Goal: Complete application form

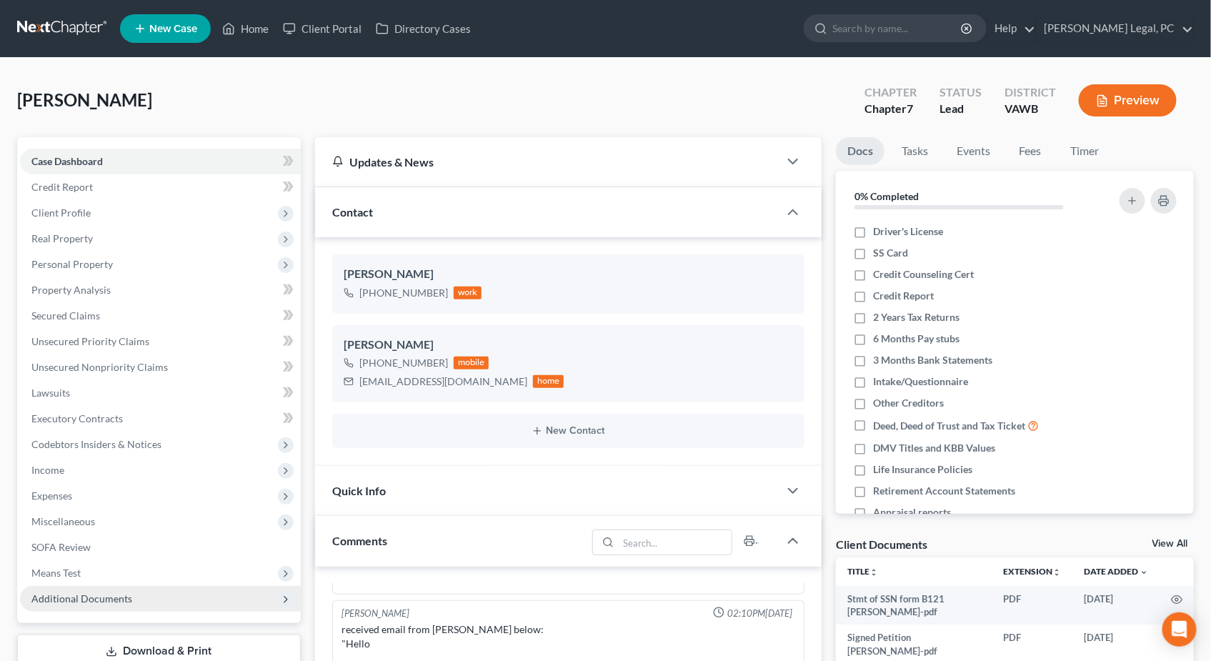
click at [130, 600] on span "Additional Documents" at bounding box center [160, 599] width 281 height 26
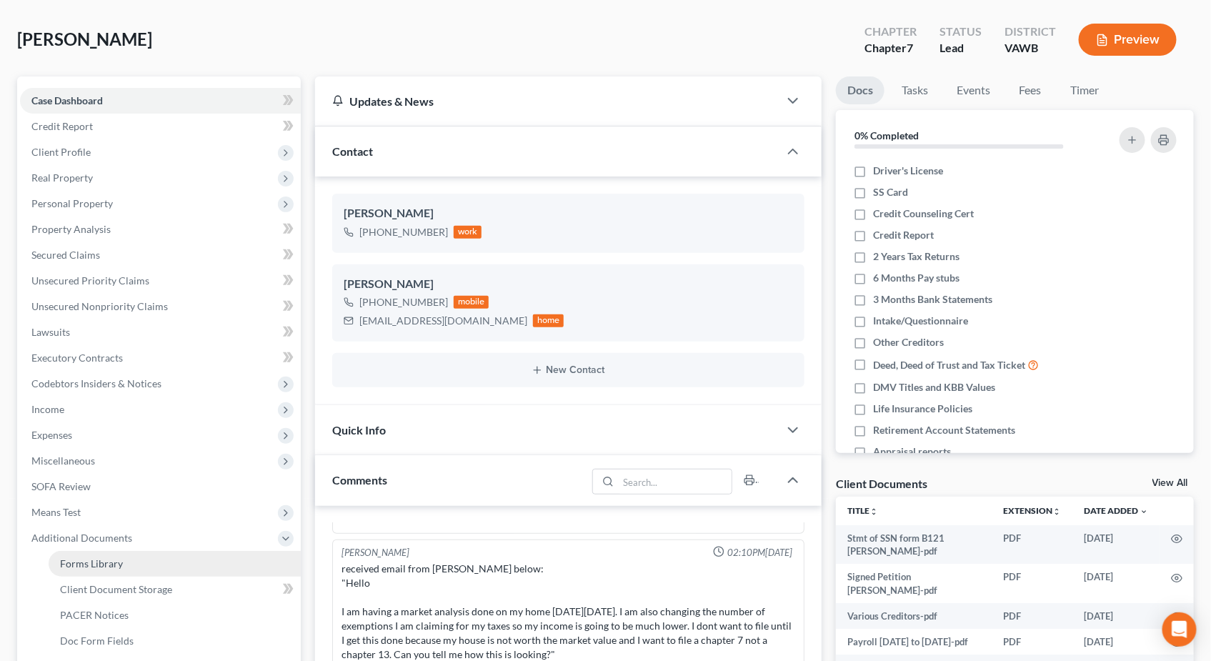
scroll to position [138, 0]
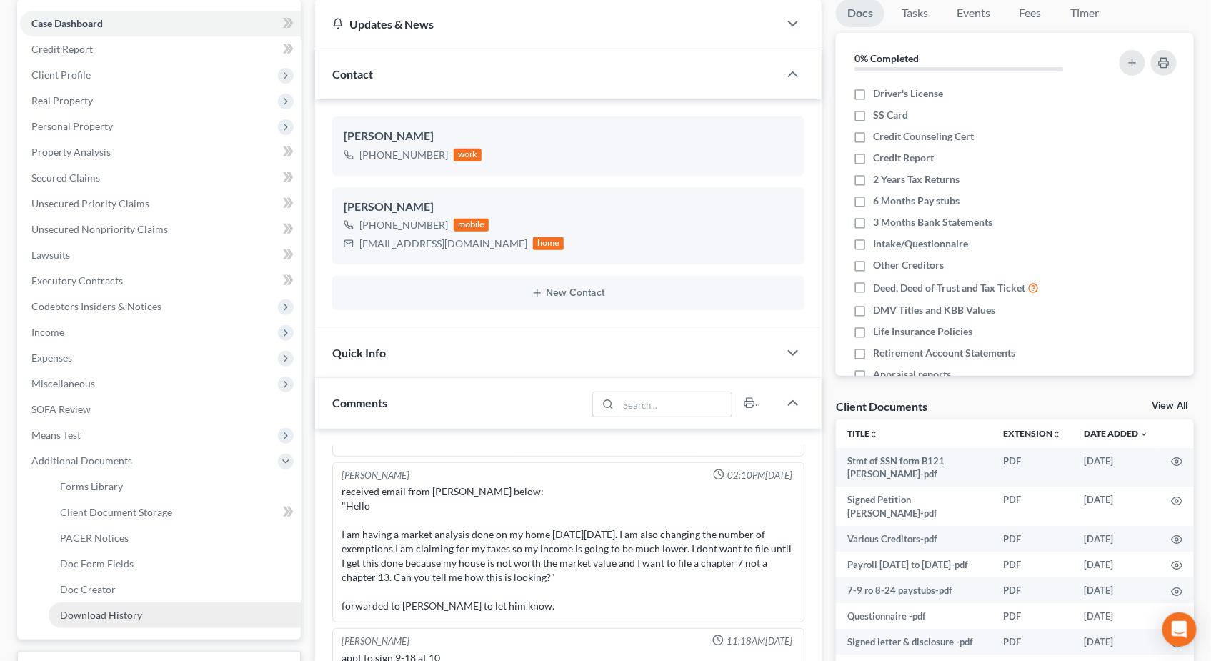
click at [142, 625] on link "Download History" at bounding box center [175, 616] width 252 height 26
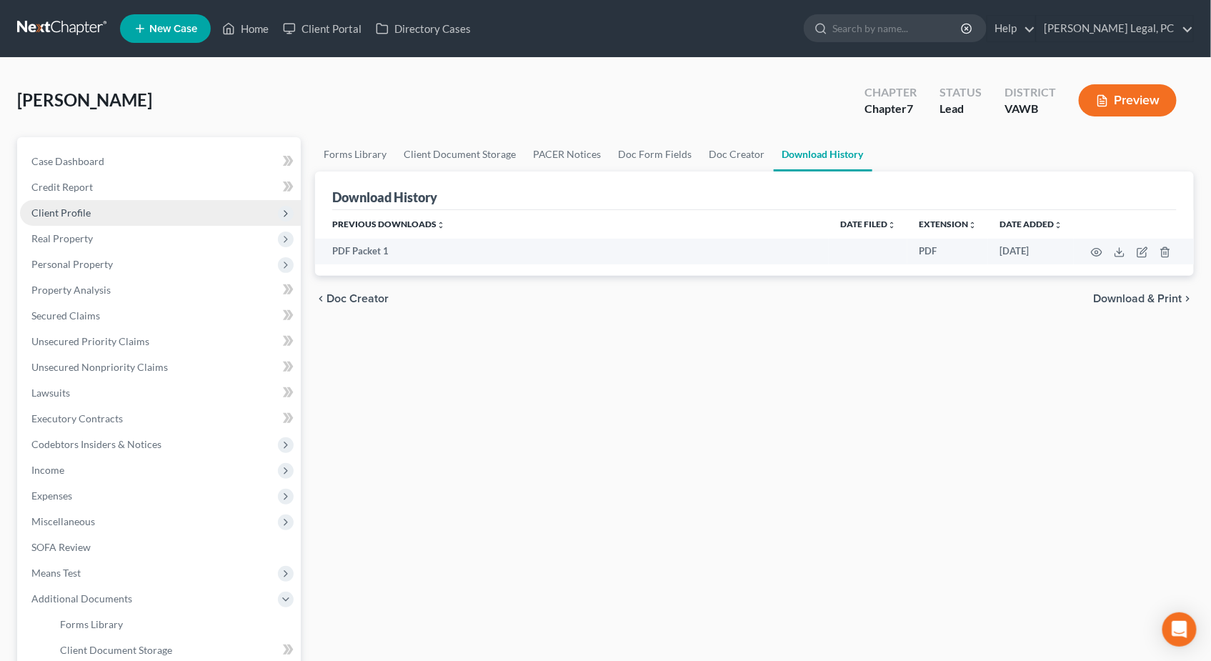
click at [108, 204] on span "Client Profile" at bounding box center [160, 213] width 281 height 26
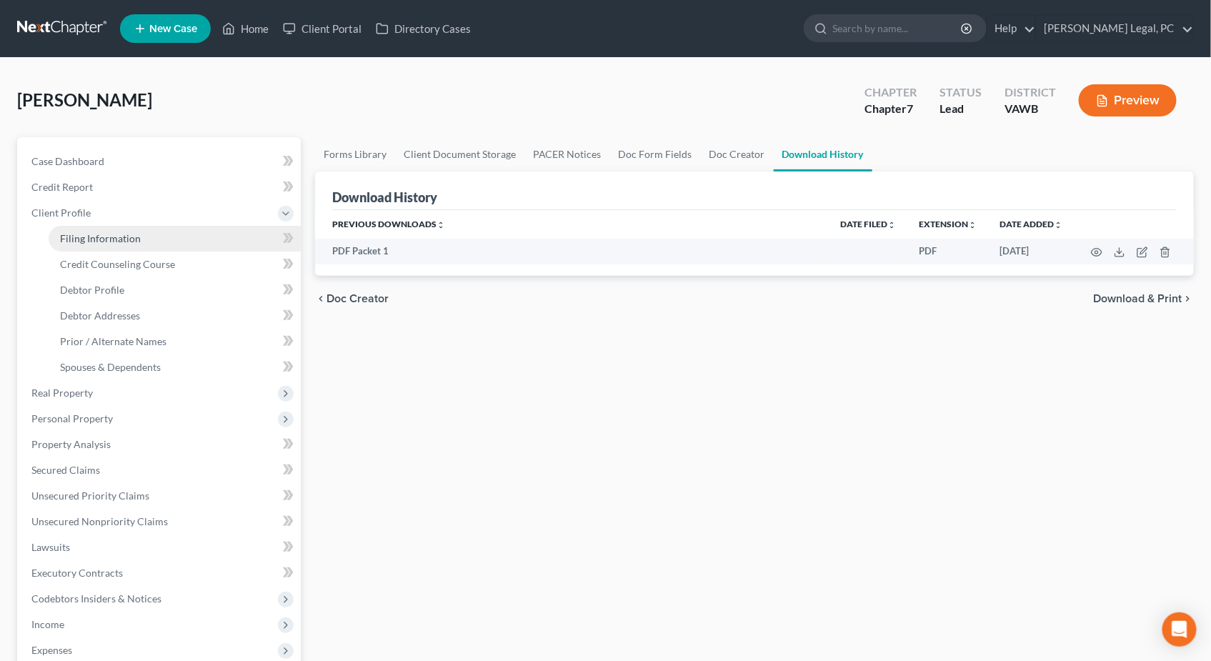
click at [166, 236] on link "Filing Information" at bounding box center [175, 239] width 252 height 26
select select "1"
select select "0"
select select "48"
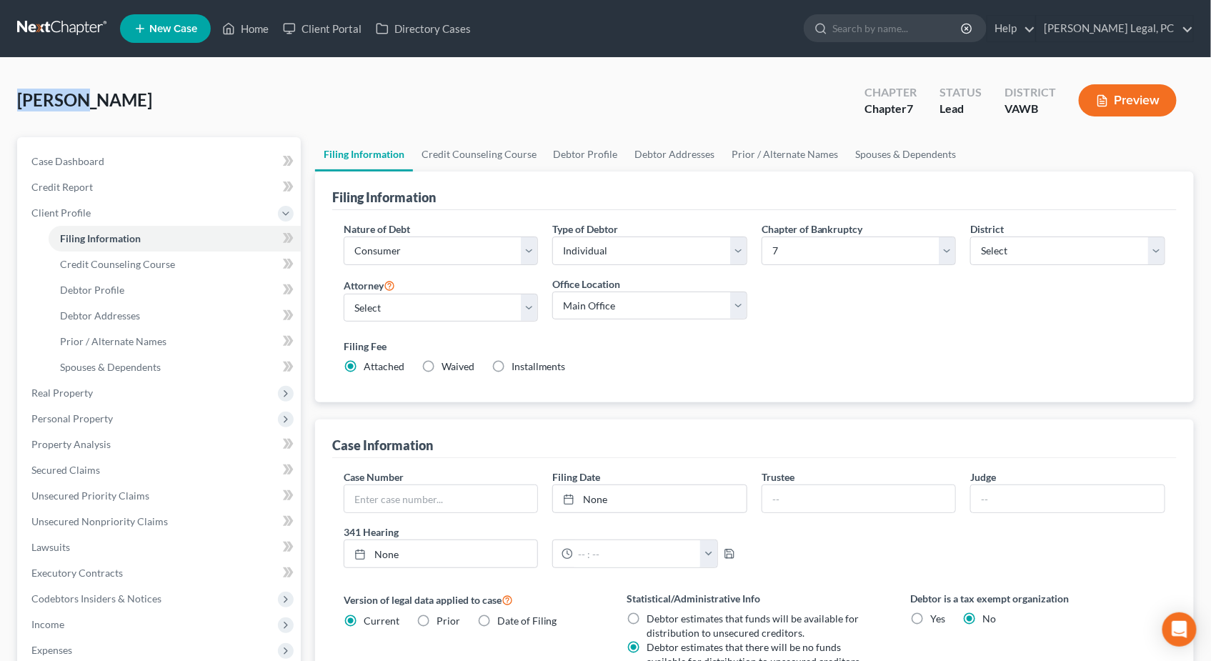
drag, startPoint x: 18, startPoint y: 96, endPoint x: 82, endPoint y: 90, distance: 64.6
click at [82, 90] on span "[PERSON_NAME]" at bounding box center [84, 99] width 135 height 21
copy span "[PERSON_NAME]"
drag, startPoint x: 193, startPoint y: 101, endPoint x: 95, endPoint y: 96, distance: 98.0
click at [95, 96] on div "[PERSON_NAME] Upgraded Chapter Chapter 7 Status Lead District [GEOGRAPHIC_DATA]…" at bounding box center [605, 106] width 1177 height 62
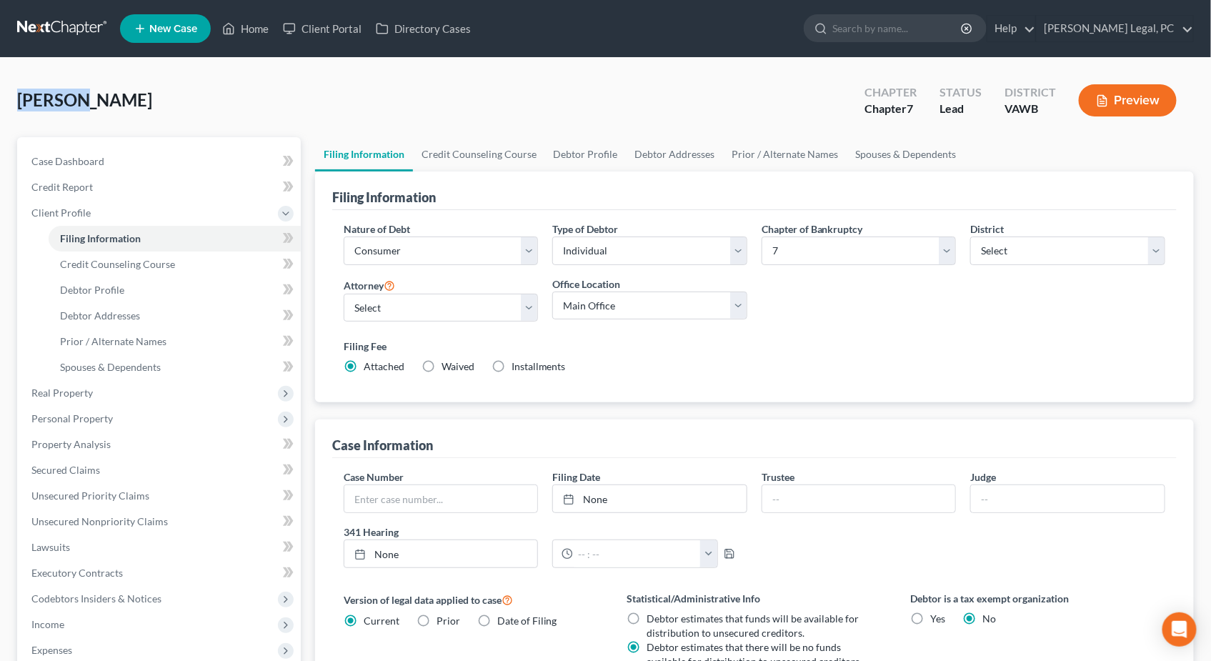
copy span "[PERSON_NAME]"
drag, startPoint x: 82, startPoint y: 105, endPoint x: 18, endPoint y: 89, distance: 66.2
click at [18, 89] on span "[PERSON_NAME]" at bounding box center [84, 99] width 135 height 21
copy span "[PERSON_NAME]"
